Goal: Task Accomplishment & Management: Manage account settings

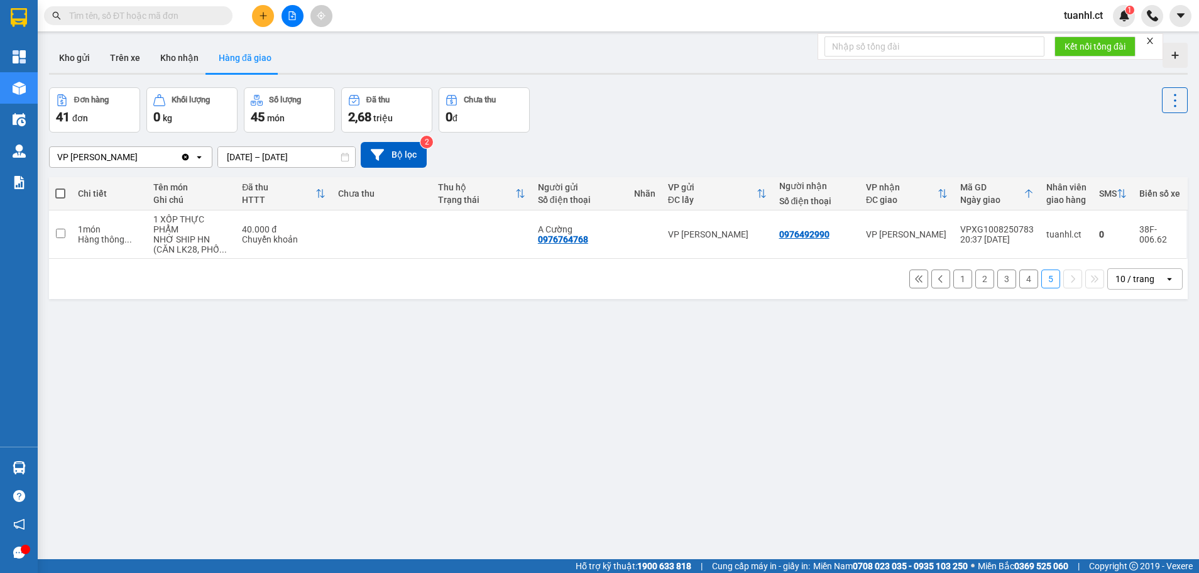
scroll to position [58, 0]
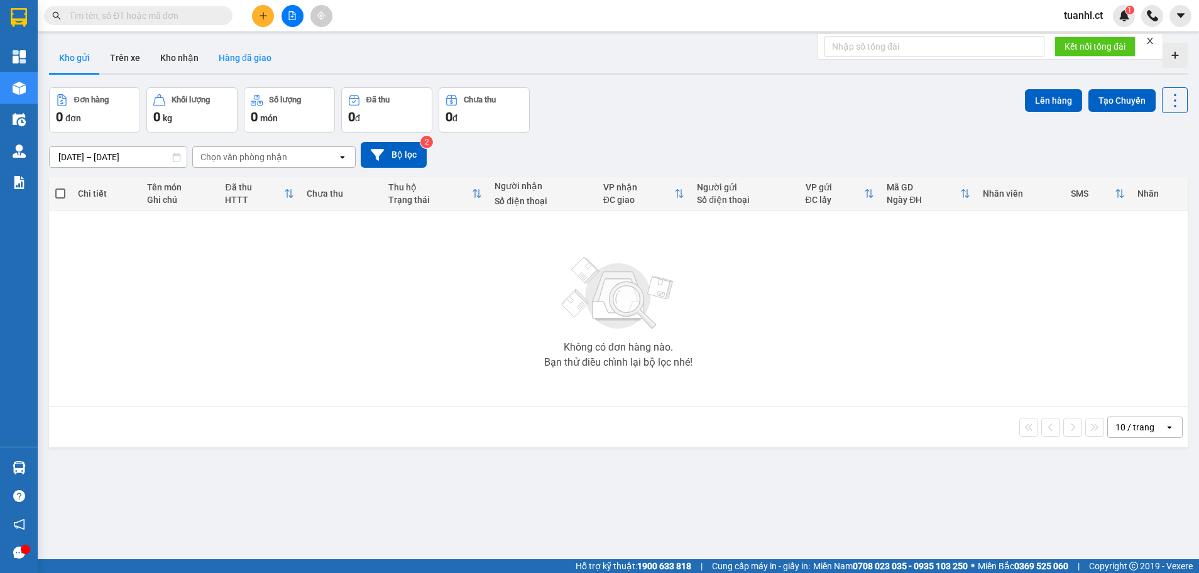
click at [230, 62] on button "Hàng đã giao" at bounding box center [245, 58] width 73 height 30
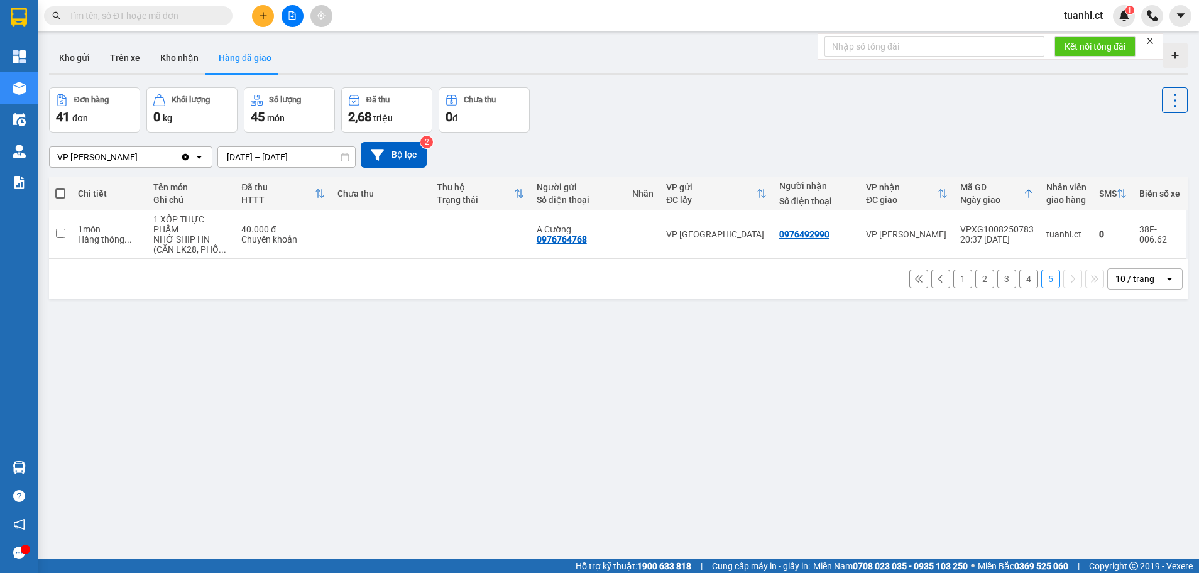
click at [240, 47] on button "Hàng đã giao" at bounding box center [245, 58] width 73 height 30
click at [241, 47] on button "Hàng đã giao" at bounding box center [245, 58] width 73 height 30
click at [89, 55] on button "Kho gửi" at bounding box center [74, 58] width 51 height 30
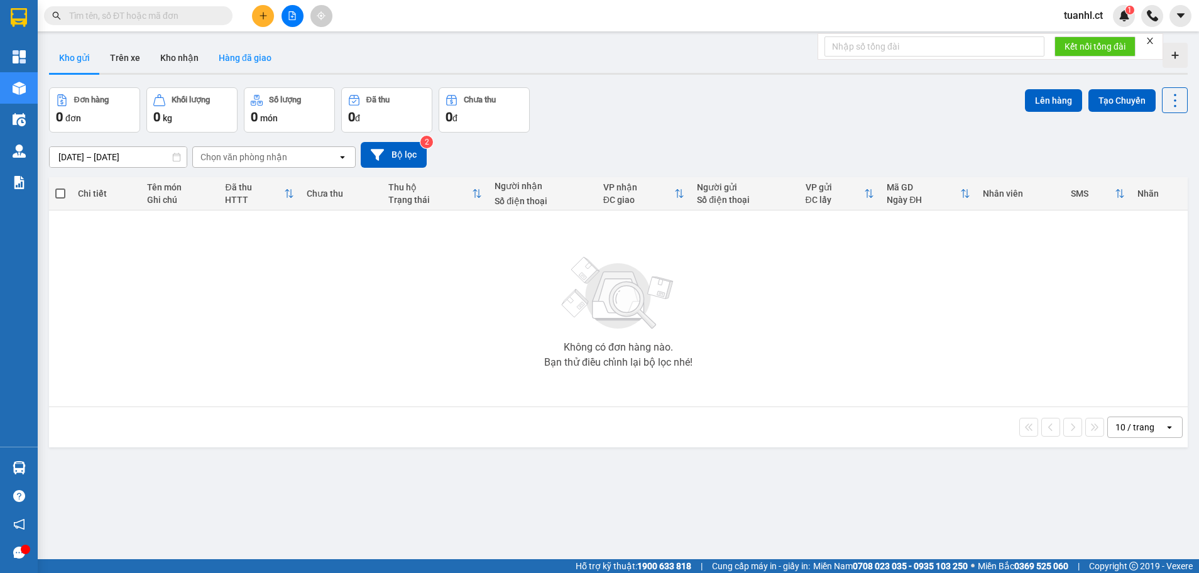
click at [246, 58] on button "Hàng đã giao" at bounding box center [245, 58] width 73 height 30
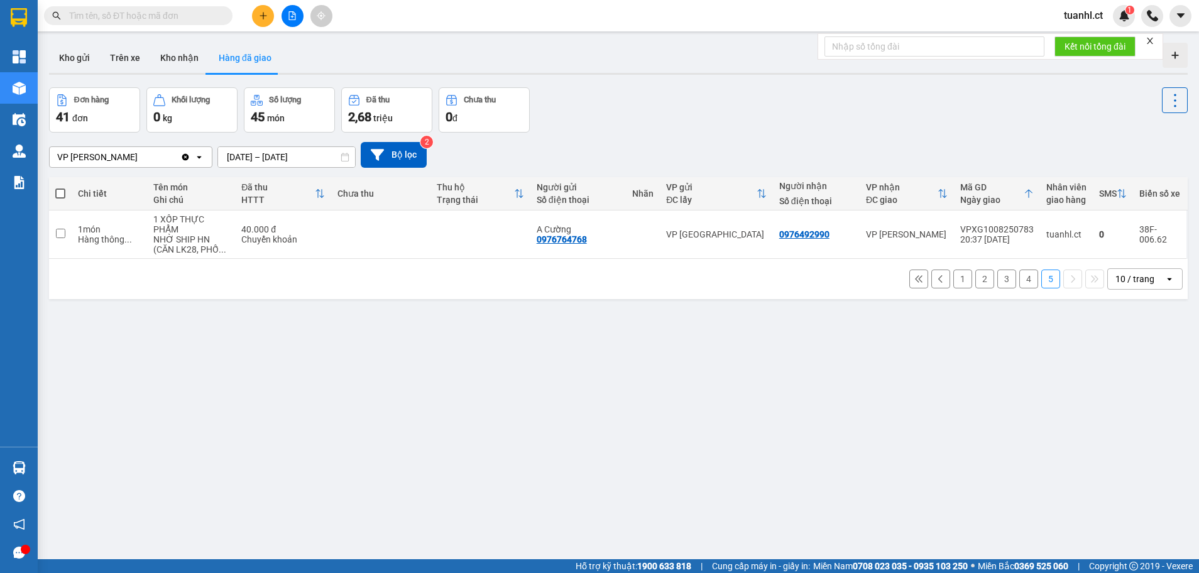
click at [327, 157] on input "[DATE] – [DATE]" at bounding box center [286, 157] width 137 height 20
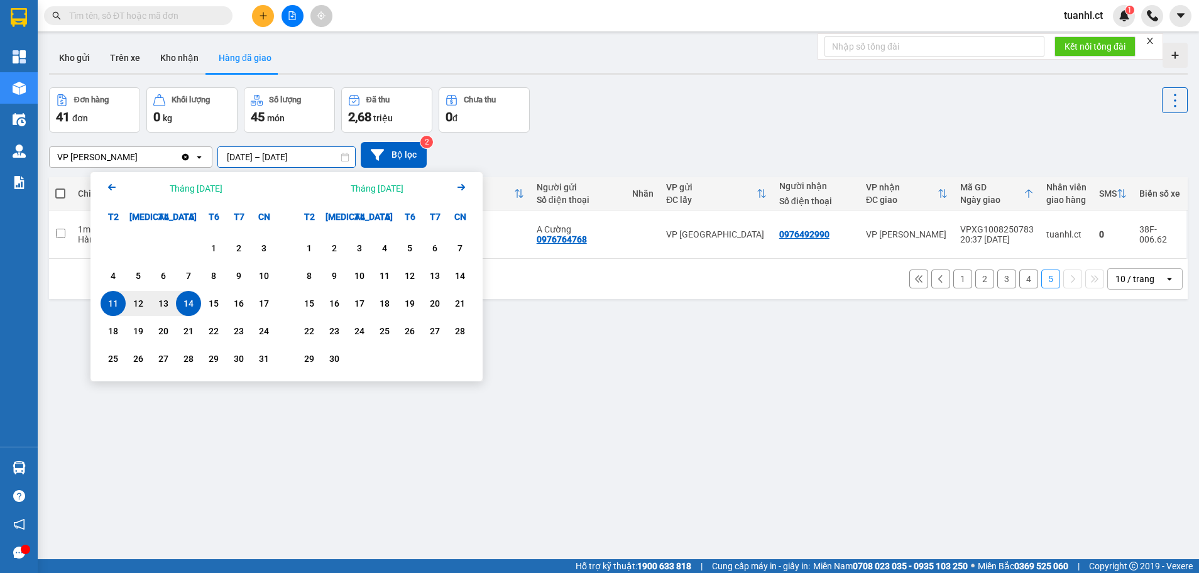
click at [187, 303] on div "14" at bounding box center [189, 303] width 18 height 15
click at [314, 160] on input "[DATE] – / /" at bounding box center [286, 157] width 137 height 20
click at [213, 305] on div "15" at bounding box center [214, 303] width 18 height 15
type input "[DATE] – [DATE]"
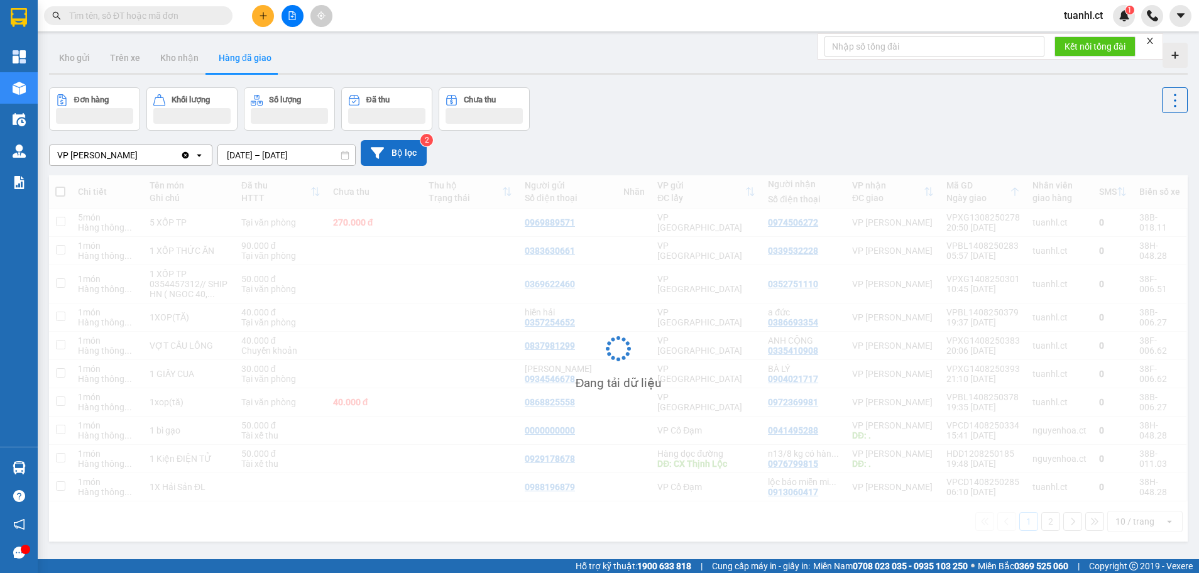
click at [404, 142] on button "Bộ lọc" at bounding box center [394, 153] width 66 height 26
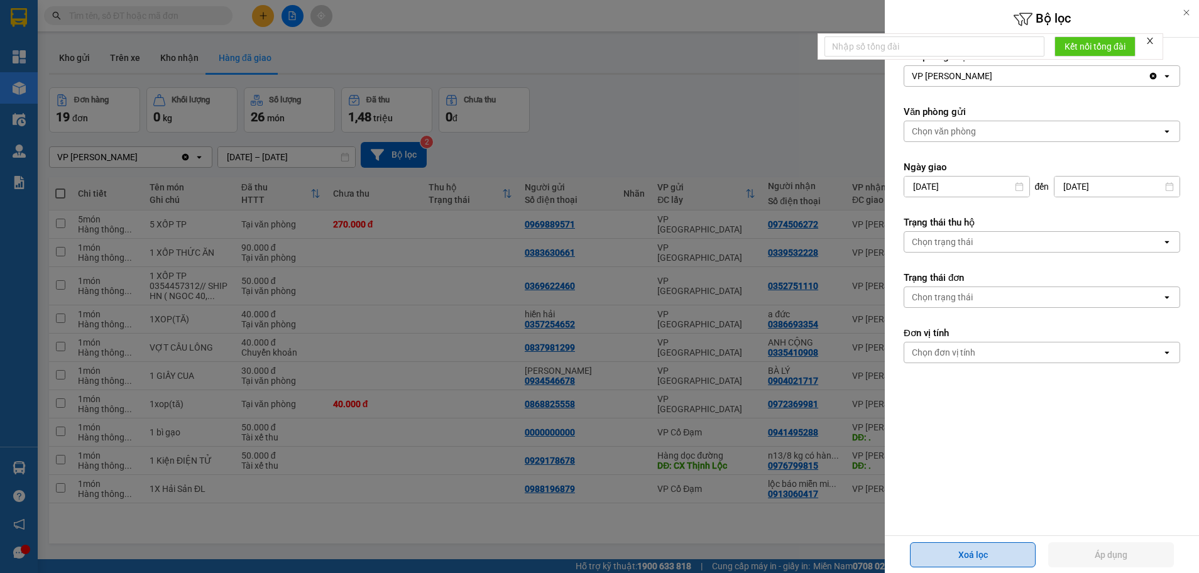
click at [1006, 550] on button "Xoá lọc" at bounding box center [973, 554] width 126 height 25
type input "[DATE]"
type input "[DATE] – [DATE]"
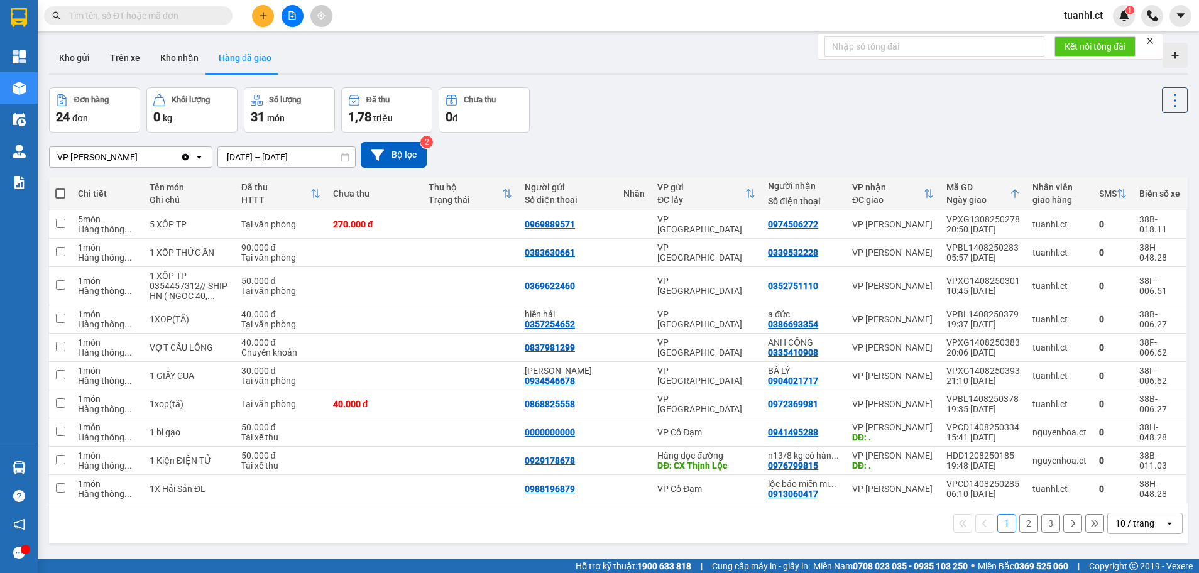
click at [1019, 523] on button "2" at bounding box center [1028, 523] width 19 height 19
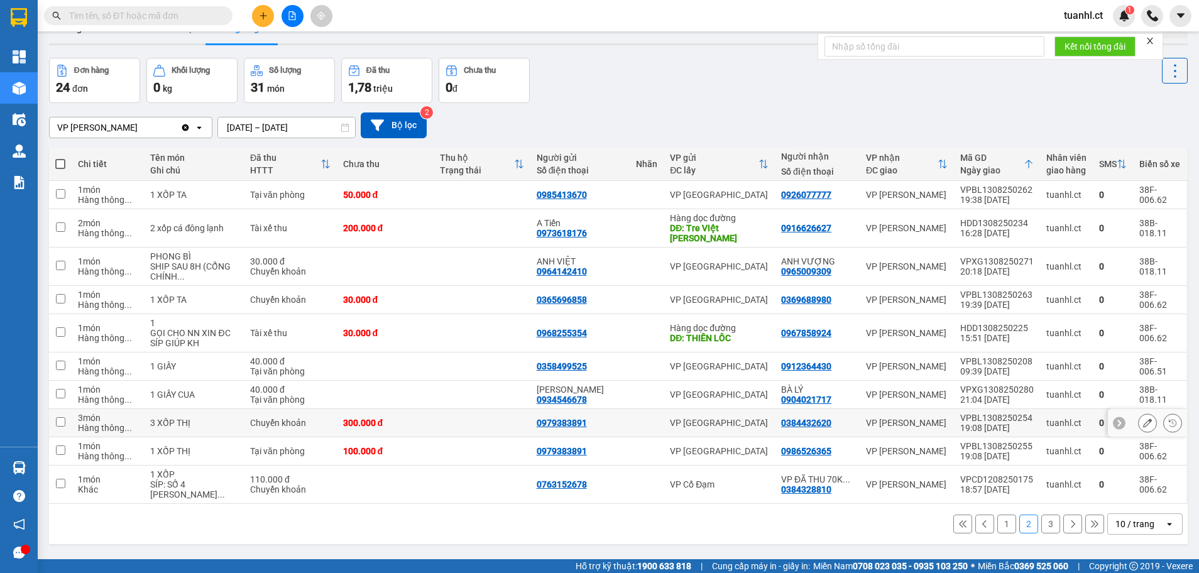
scroll to position [58, 0]
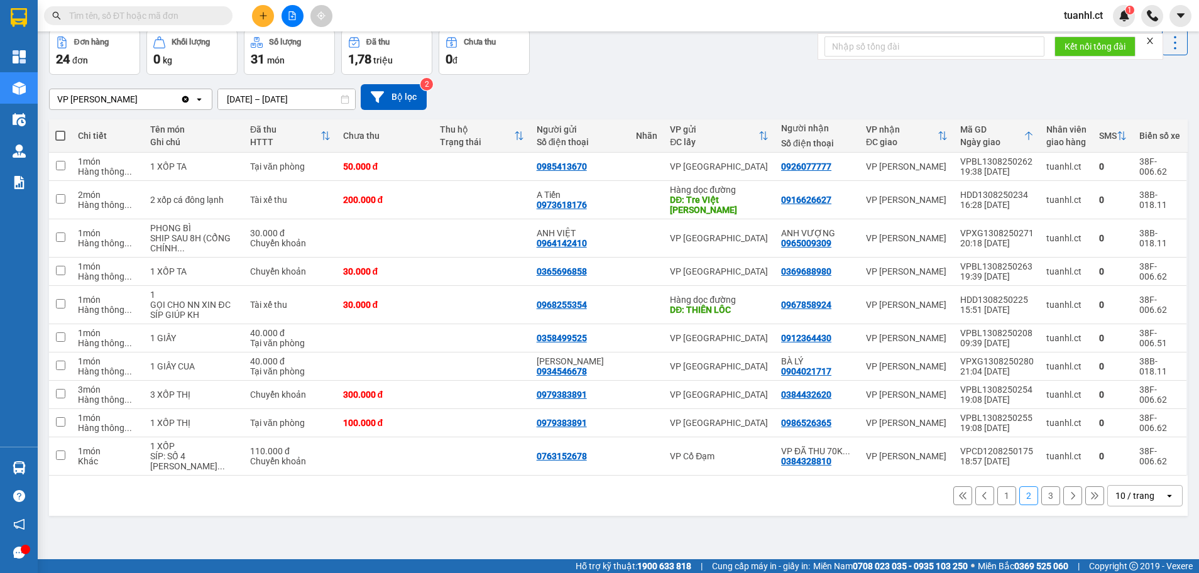
click at [1041, 496] on button "3" at bounding box center [1050, 495] width 19 height 19
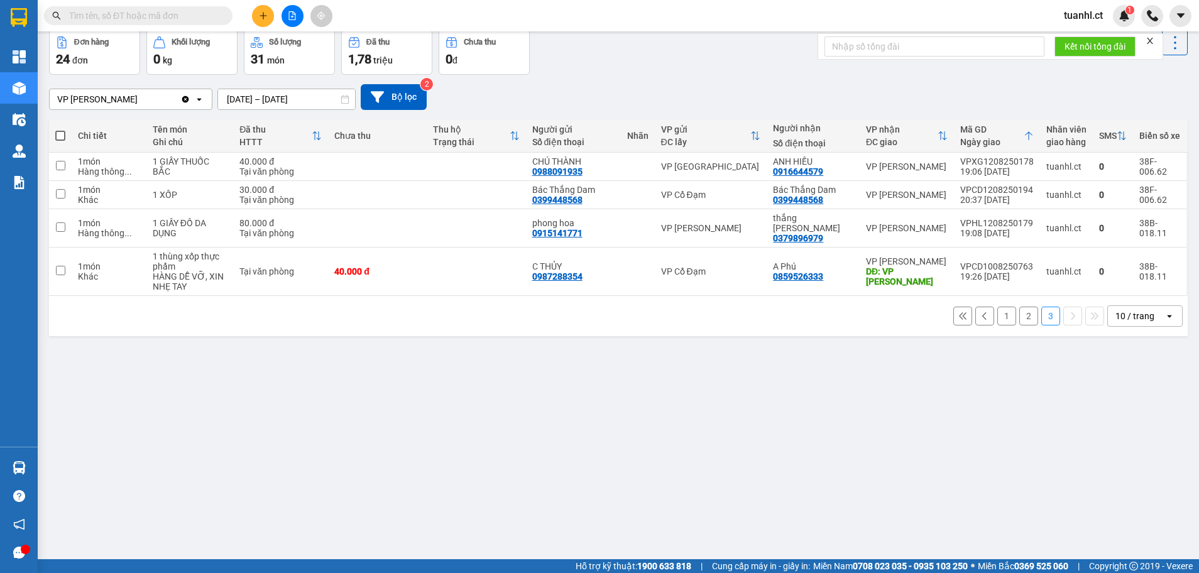
click at [1019, 307] on button "2" at bounding box center [1028, 316] width 19 height 19
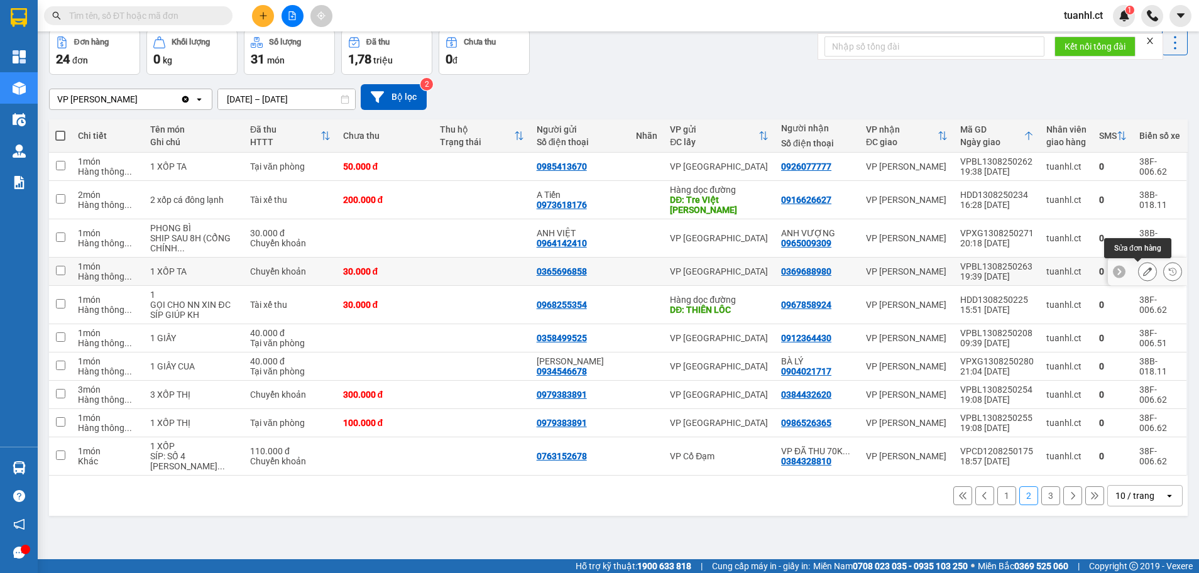
click at [1143, 268] on icon at bounding box center [1147, 271] width 9 height 9
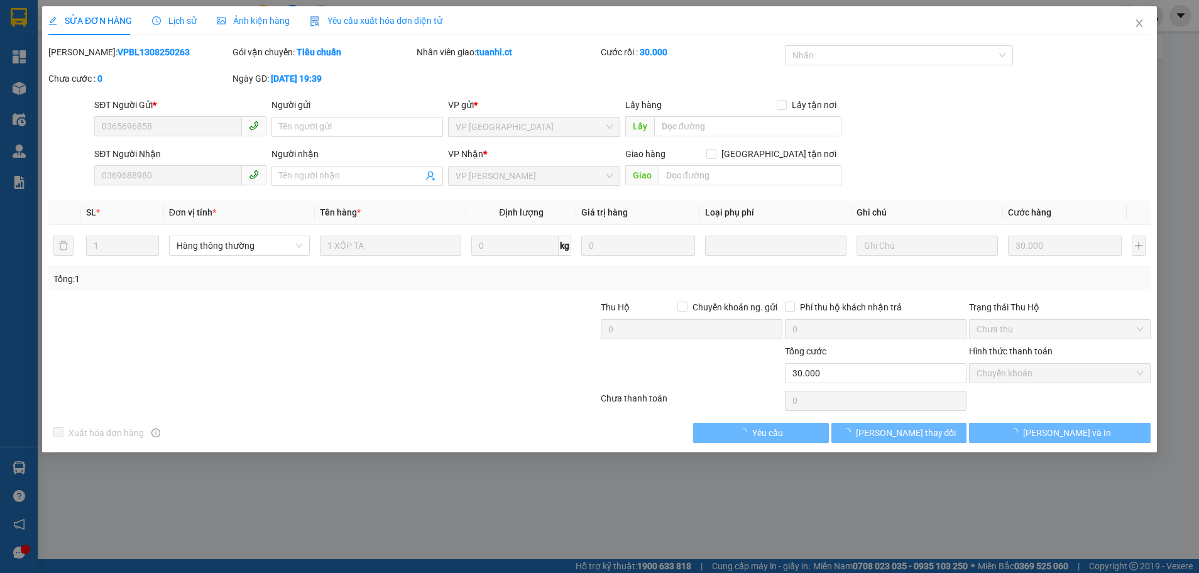
type input "0365696858"
type input "0369688980"
type input "30.000"
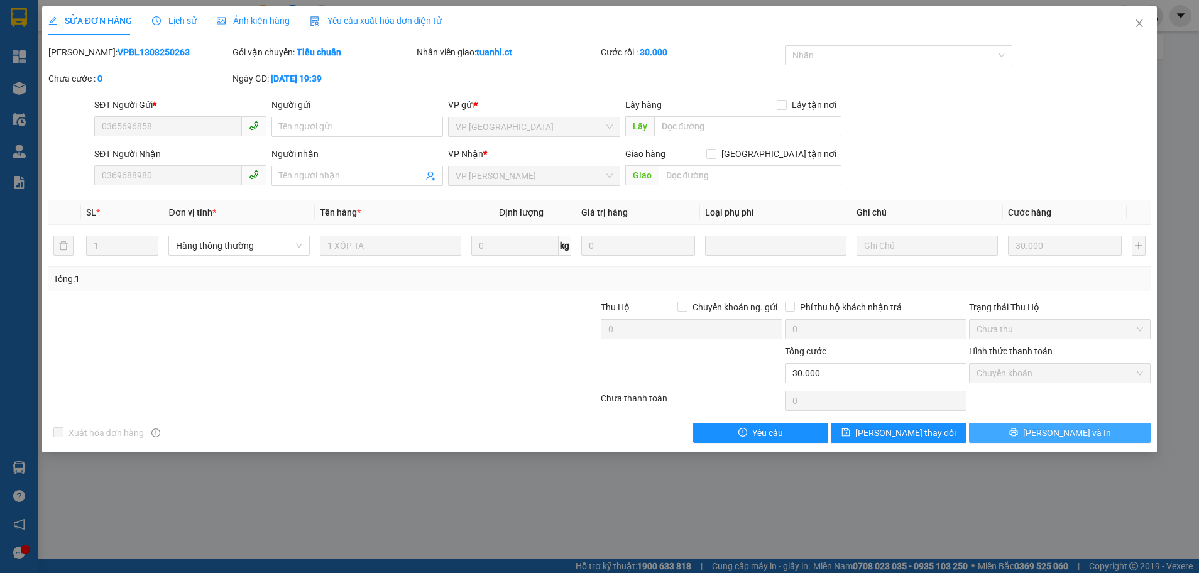
click at [1067, 432] on span "[PERSON_NAME] và In" at bounding box center [1067, 433] width 88 height 14
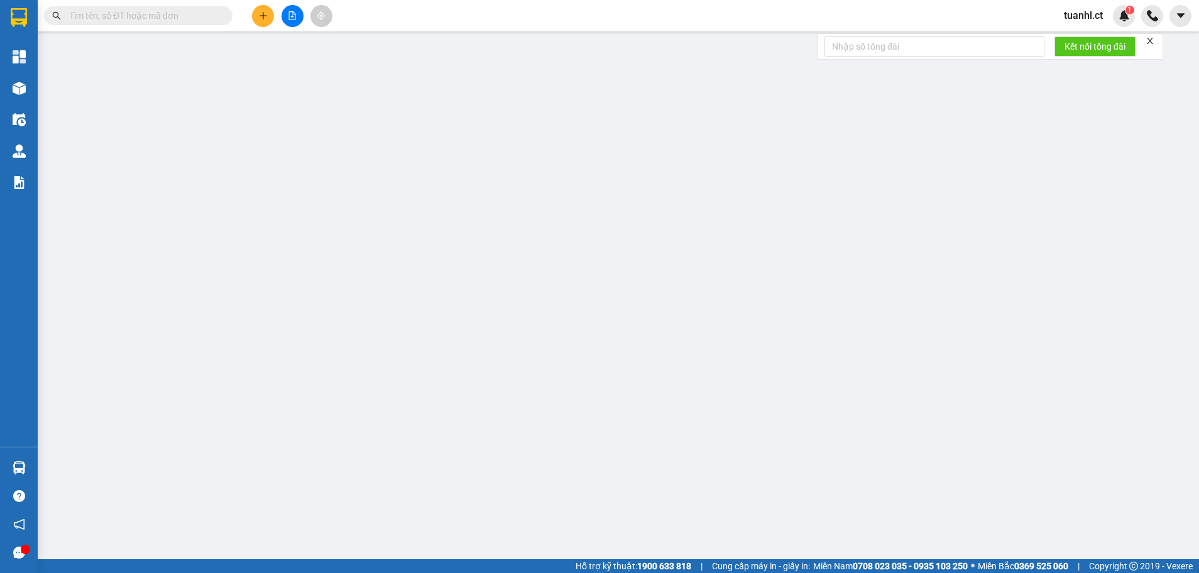
type input "0365696858"
type input "0369688980"
type input "30.000"
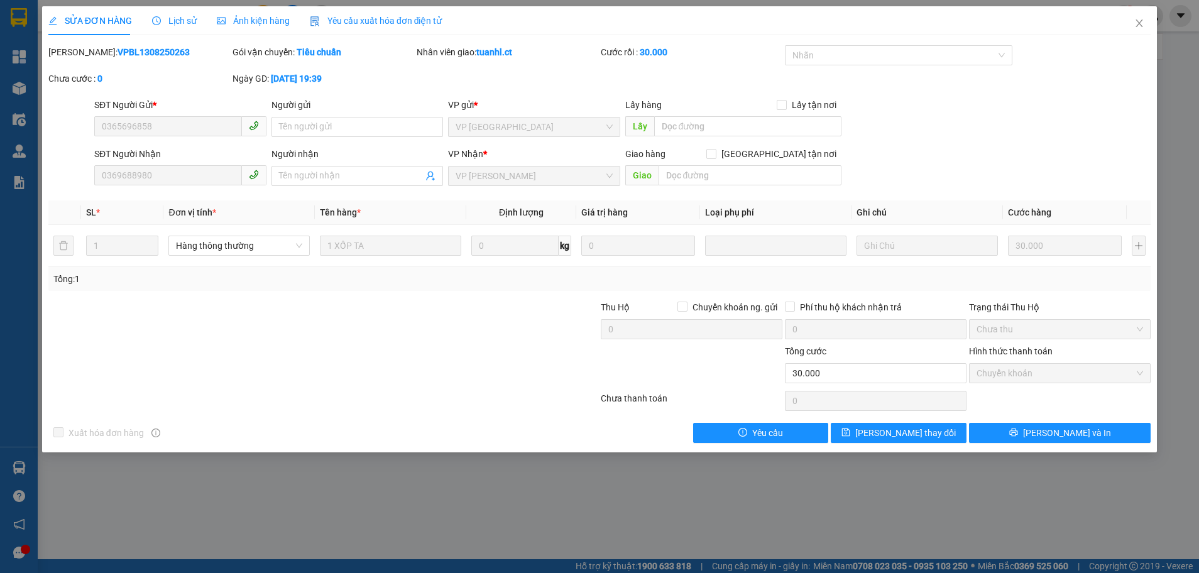
click at [1137, 21] on icon "close" at bounding box center [1139, 23] width 10 height 10
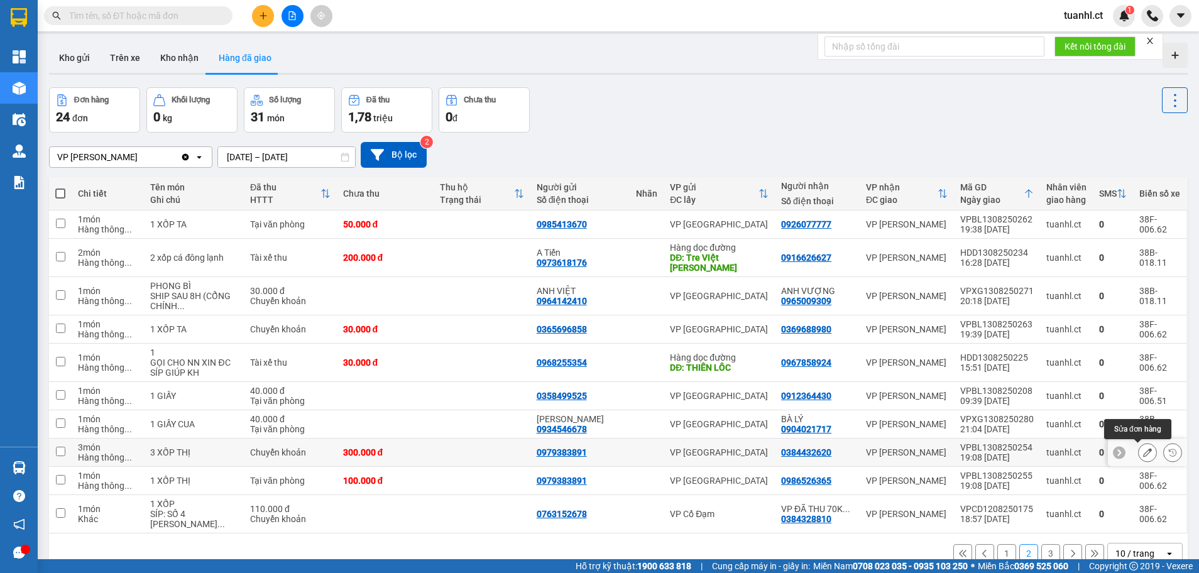
click at [1139, 452] on button at bounding box center [1148, 453] width 18 height 22
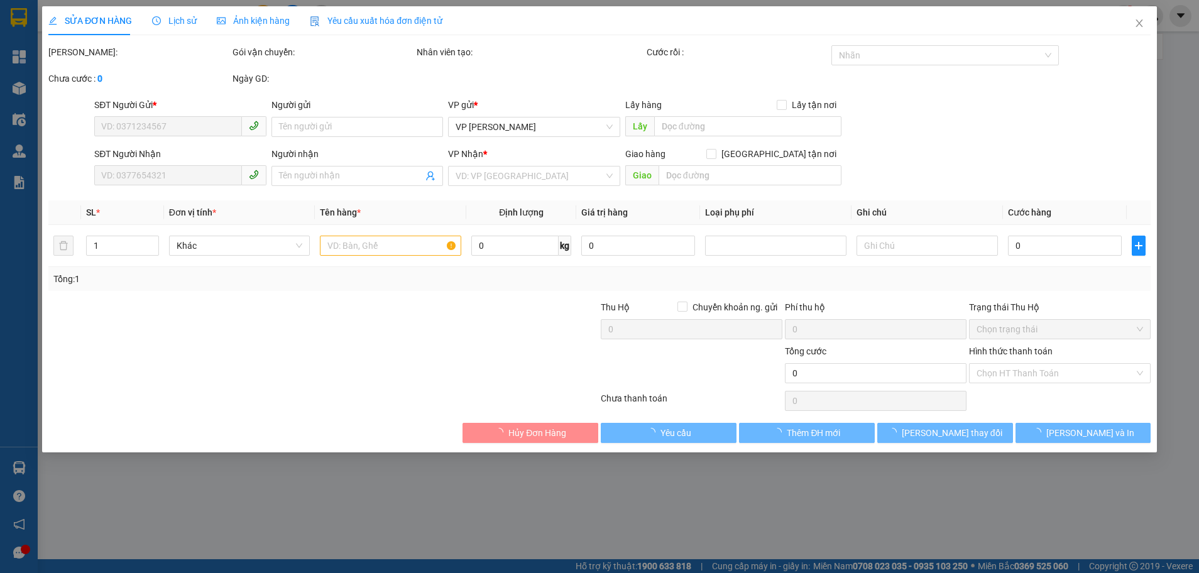
type input "0979383891"
type input "0384432620"
type input "300.000"
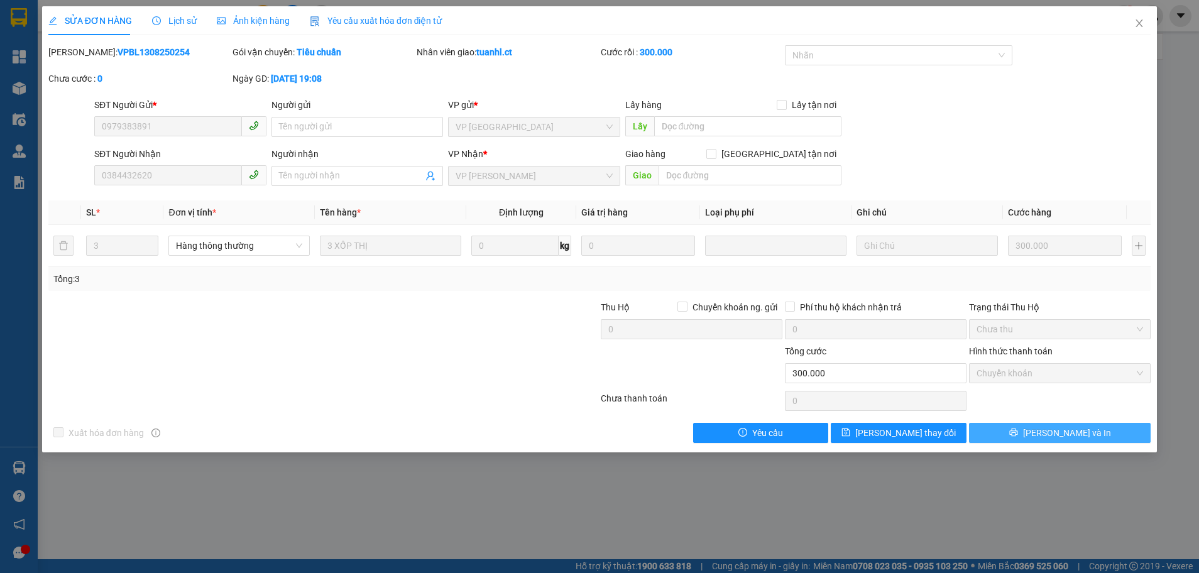
click at [1017, 432] on icon "printer" at bounding box center [1013, 433] width 8 height 8
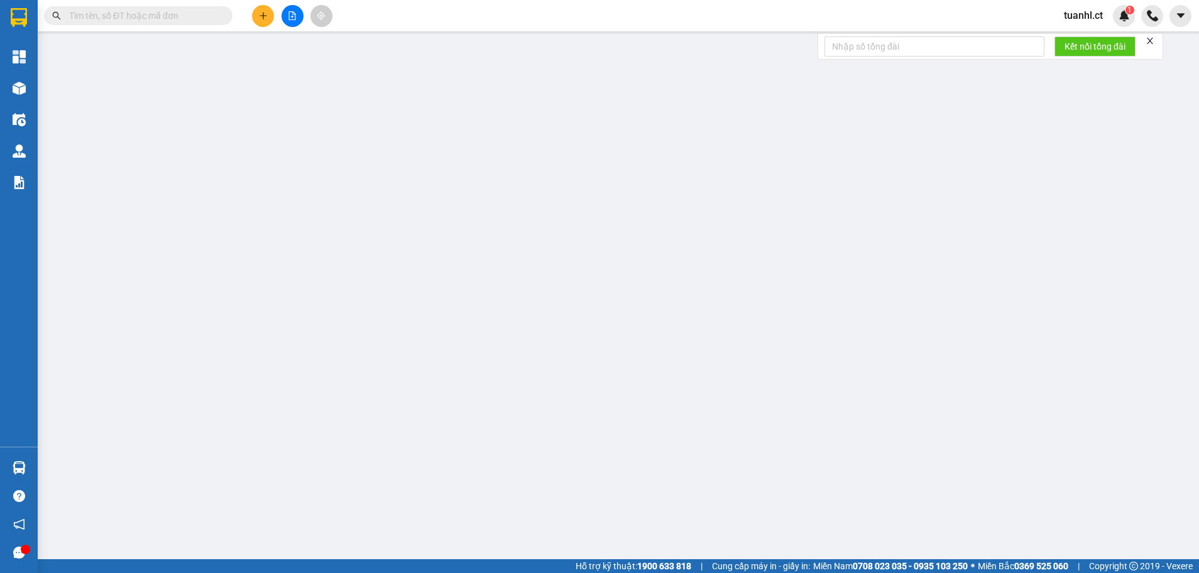
type input "0979383891"
type input "0384432620"
type input "300.000"
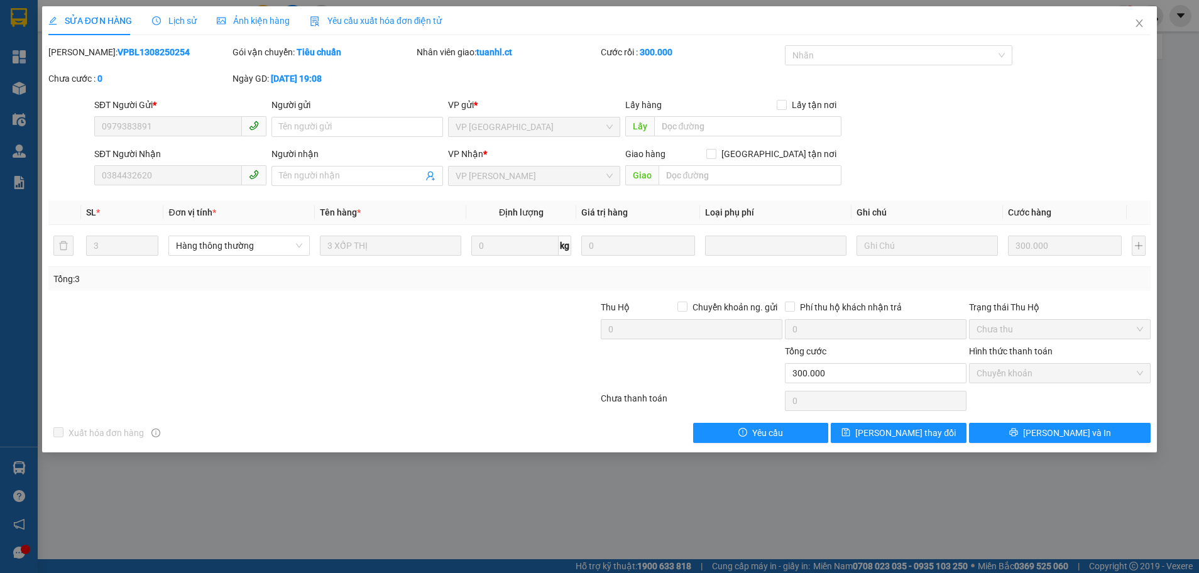
click at [1142, 17] on span "Close" at bounding box center [1139, 23] width 35 height 35
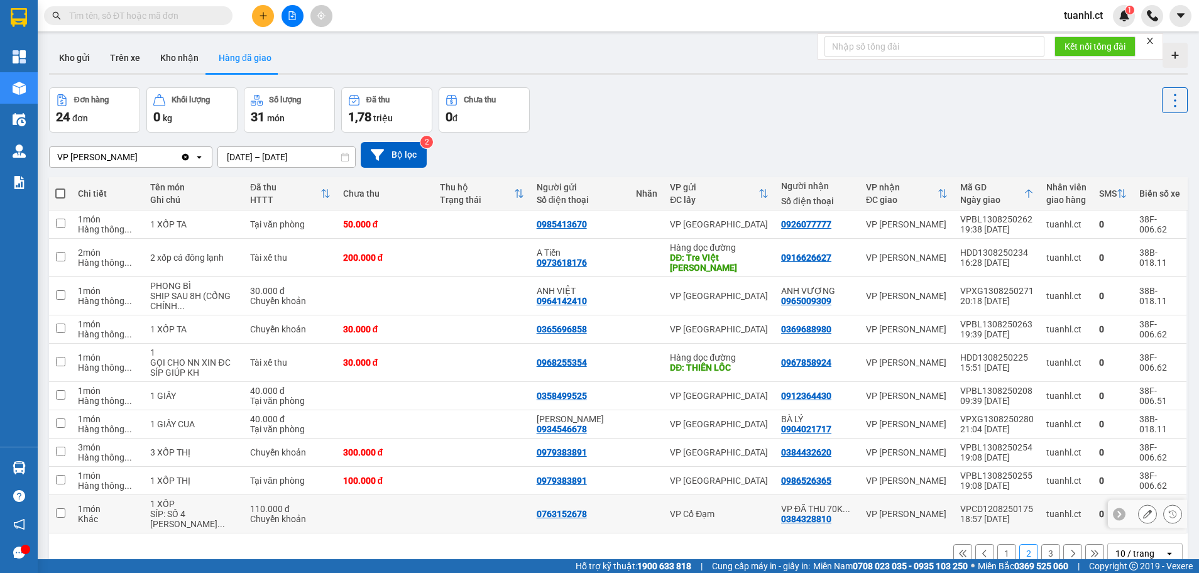
scroll to position [58, 0]
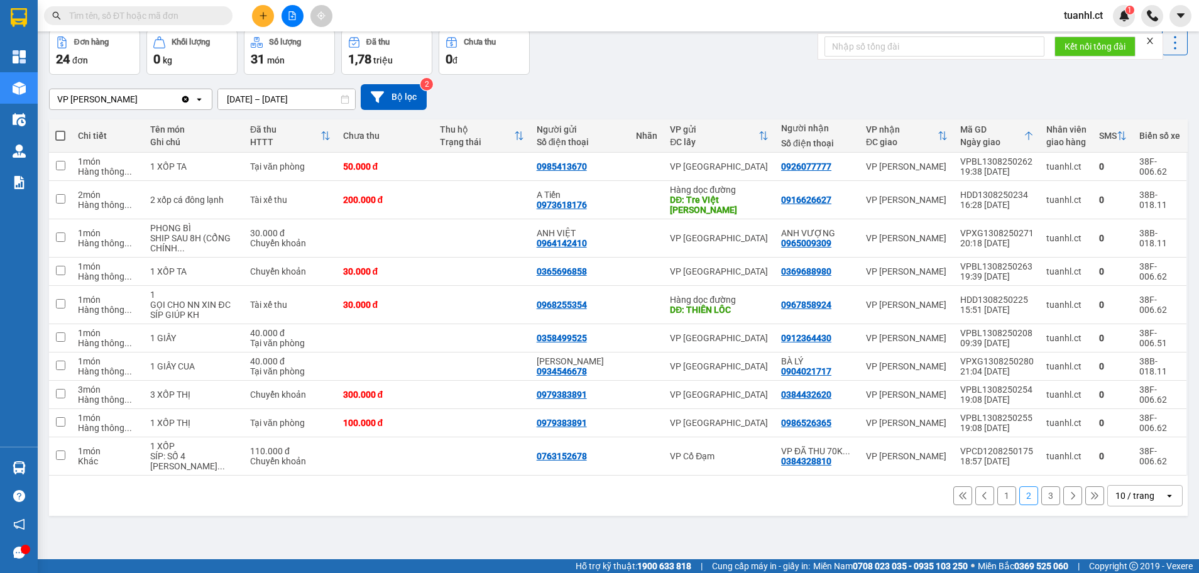
click at [1004, 491] on button "1" at bounding box center [1006, 495] width 19 height 19
